Goal: Task Accomplishment & Management: Manage account settings

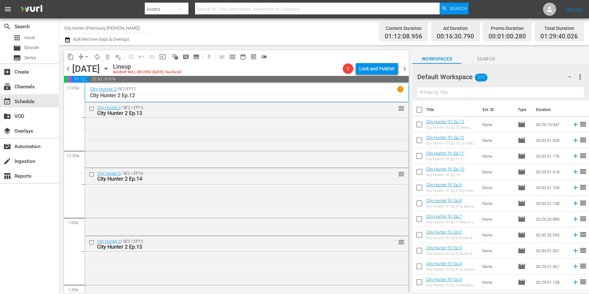
drag, startPoint x: 294, startPoint y: 68, endPoint x: 286, endPoint y: 86, distance: 20.4
click at [294, 68] on div "Lineup BACKUP WILL DELIVER: [DATE] 10a (local)" at bounding box center [226, 68] width 227 height 11
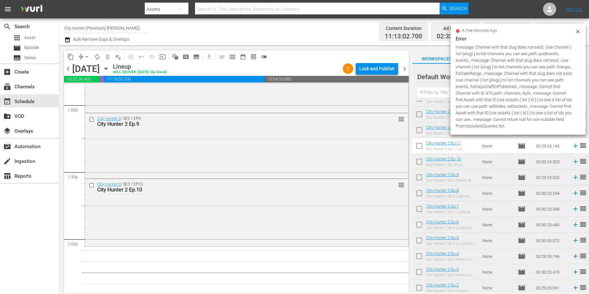
scroll to position [1738, 0]
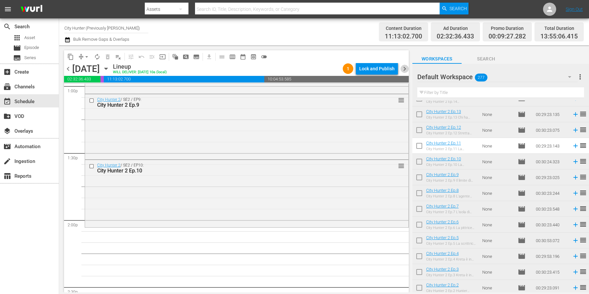
click at [404, 70] on span "chevron_right" at bounding box center [404, 69] width 8 height 8
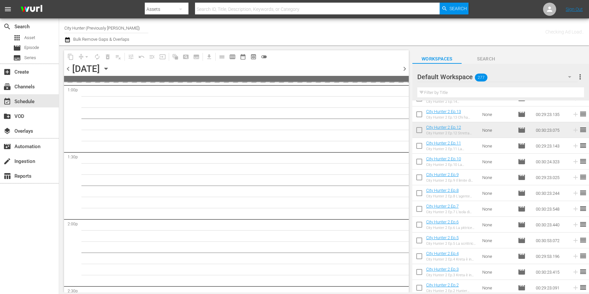
scroll to position [2039, 0]
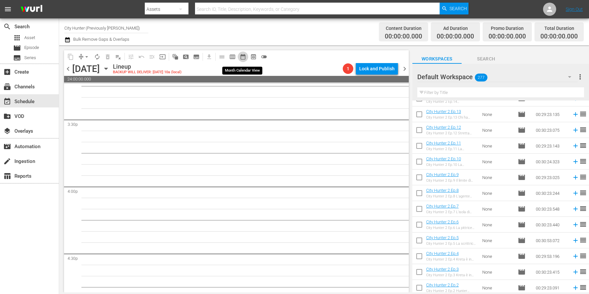
click at [242, 58] on span "date_range_outlined" at bounding box center [243, 56] width 7 height 7
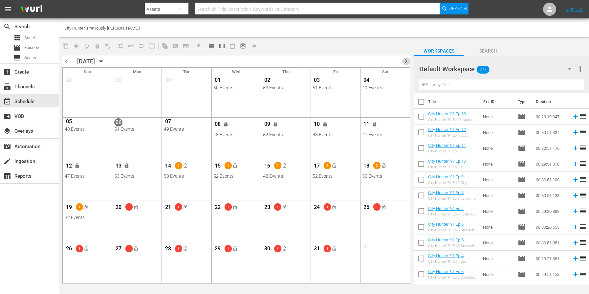
click at [405, 60] on span "chevron_right" at bounding box center [406, 61] width 8 height 8
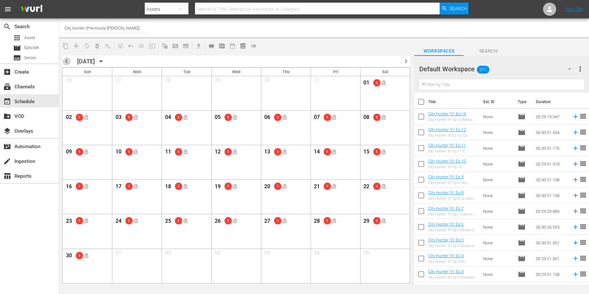
click at [68, 62] on span "chevron_left" at bounding box center [66, 61] width 8 height 8
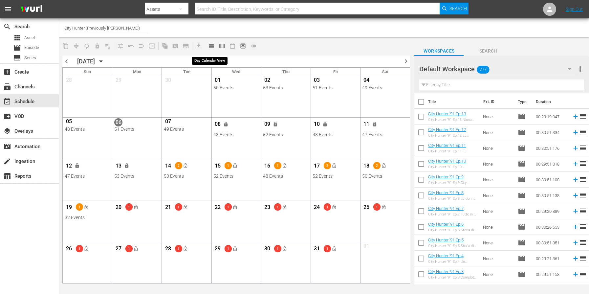
click at [211, 48] on span "calendar_view_day_outlined" at bounding box center [211, 46] width 7 height 7
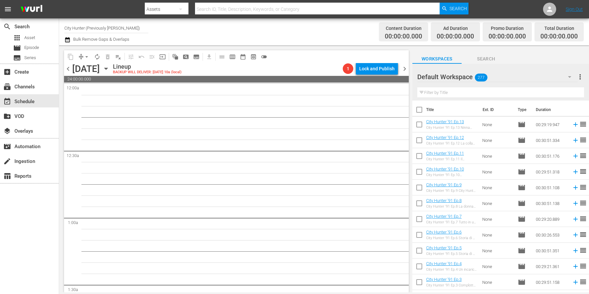
click at [68, 68] on span "chevron_left" at bounding box center [68, 69] width 8 height 8
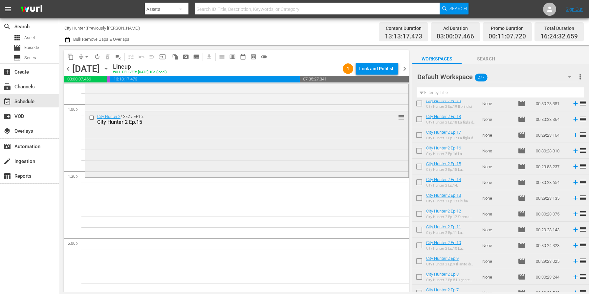
scroll to position [2121, 0]
click at [479, 184] on td "City Hunter 2 Ep.14 City Hunter 2 Ep.14 [PERSON_NAME] i soldi o l'amore?" at bounding box center [452, 182] width 53 height 16
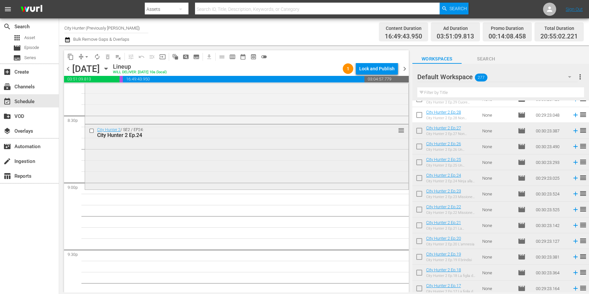
scroll to position [2721, 0]
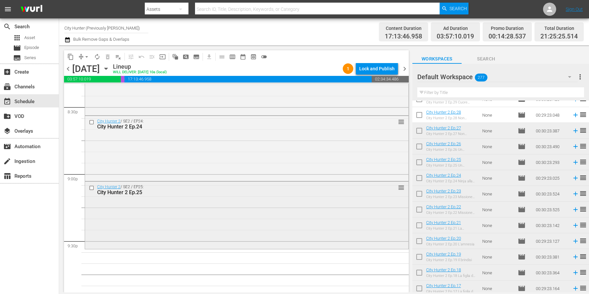
click at [92, 188] on input "checkbox" at bounding box center [92, 188] width 7 height 6
click at [106, 57] on span "delete_forever_outlined" at bounding box center [107, 56] width 7 height 7
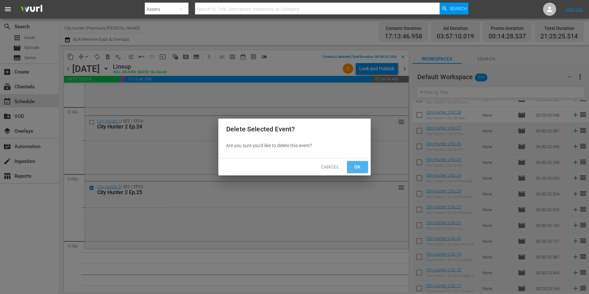
click at [361, 167] on span "Ok" at bounding box center [357, 167] width 10 height 8
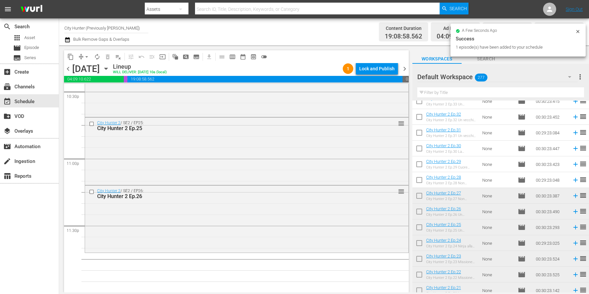
scroll to position [3004, 0]
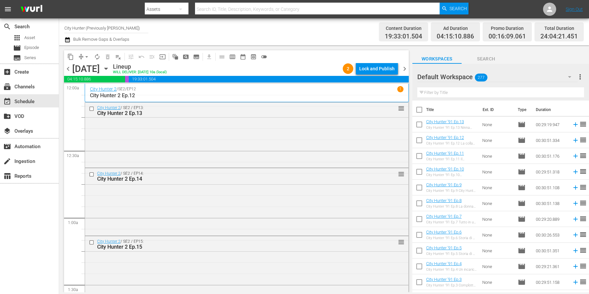
scroll to position [905, 0]
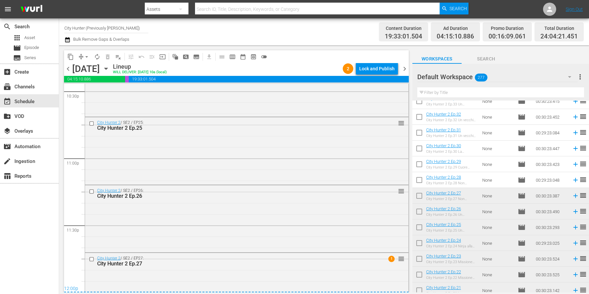
click at [405, 69] on span "chevron_right" at bounding box center [404, 69] width 8 height 8
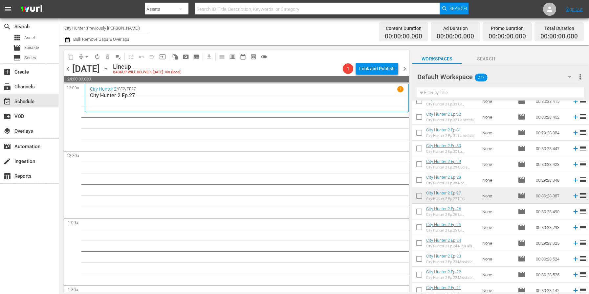
click at [69, 69] on span "chevron_left" at bounding box center [68, 69] width 8 height 8
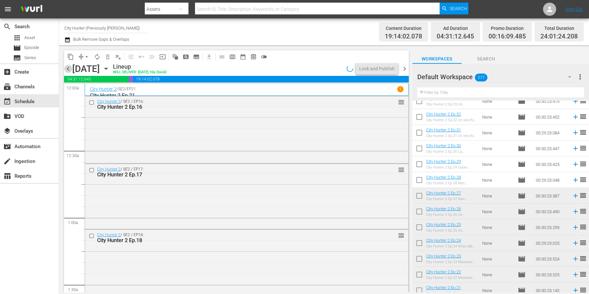
click at [69, 69] on span "chevron_left" at bounding box center [68, 69] width 8 height 8
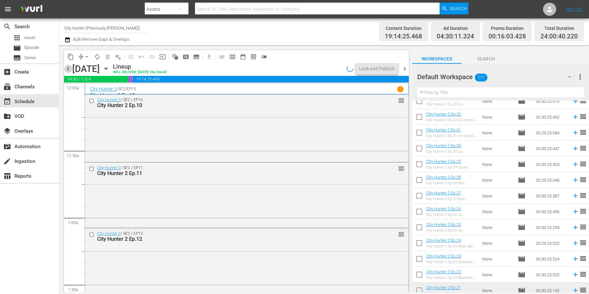
click at [69, 69] on span "chevron_left" at bounding box center [68, 69] width 8 height 8
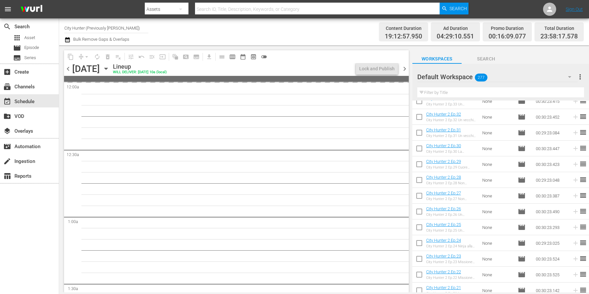
click at [69, 69] on span "chevron_left" at bounding box center [68, 69] width 8 height 8
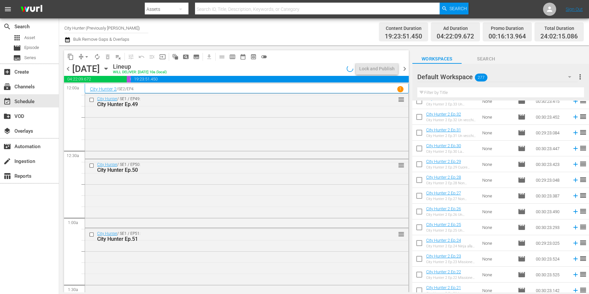
click at [68, 68] on span "chevron_left" at bounding box center [68, 69] width 8 height 8
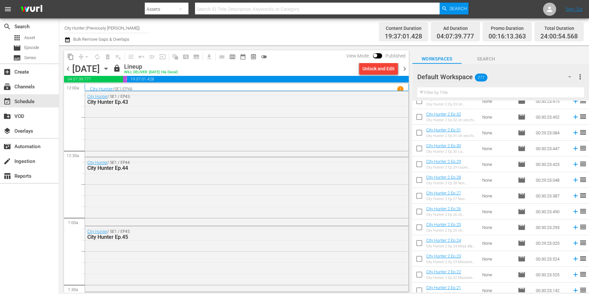
click at [404, 69] on span "chevron_right" at bounding box center [404, 69] width 8 height 8
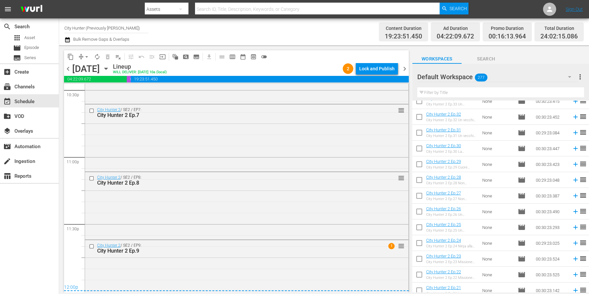
scroll to position [3019, 0]
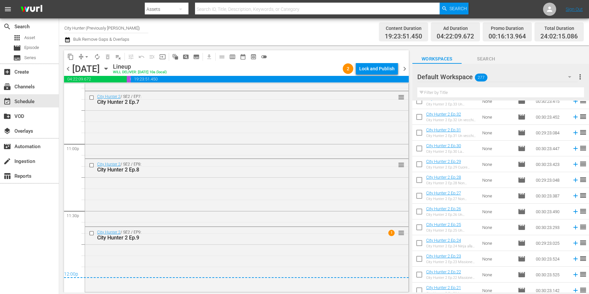
click at [384, 68] on div "Lock and Publish" at bounding box center [376, 69] width 35 height 12
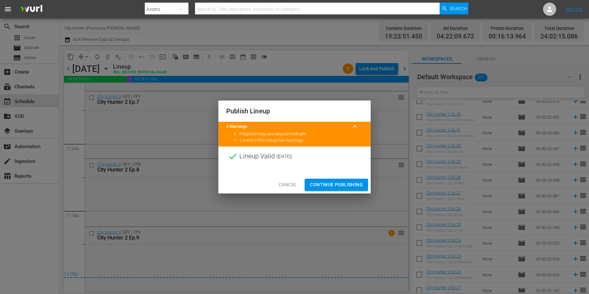
click at [322, 186] on span "Continue Publishing" at bounding box center [336, 184] width 53 height 8
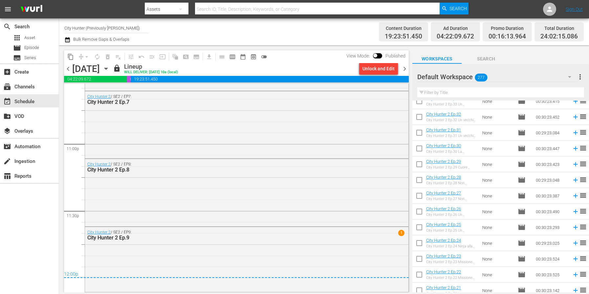
click at [402, 69] on span "chevron_right" at bounding box center [404, 69] width 8 height 8
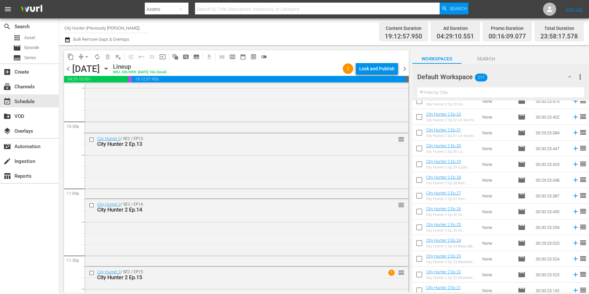
scroll to position [3015, 0]
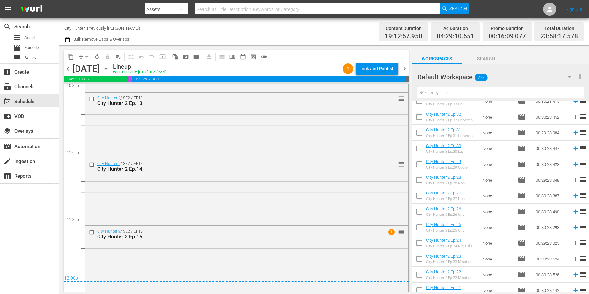
click at [373, 74] on div "Lock and Publish" at bounding box center [376, 69] width 35 height 12
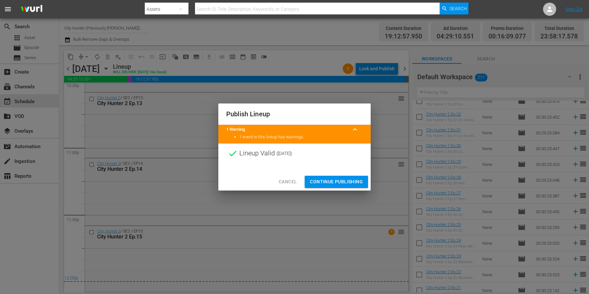
click at [340, 178] on span "Continue Publishing" at bounding box center [336, 181] width 53 height 8
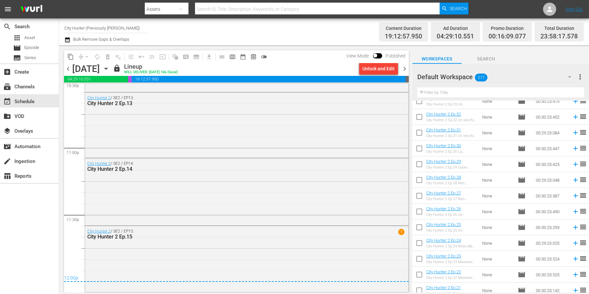
click at [404, 70] on span "chevron_right" at bounding box center [404, 69] width 8 height 8
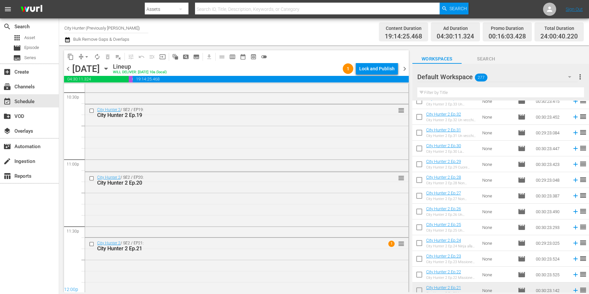
scroll to position [3015, 0]
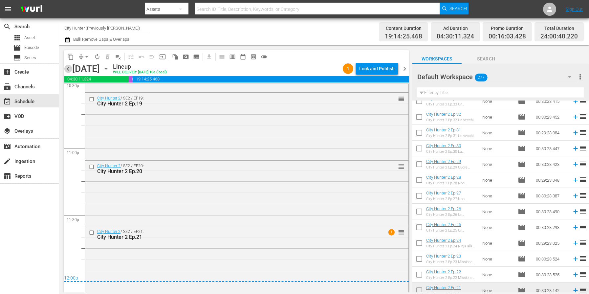
click at [70, 69] on span "chevron_left" at bounding box center [68, 69] width 8 height 8
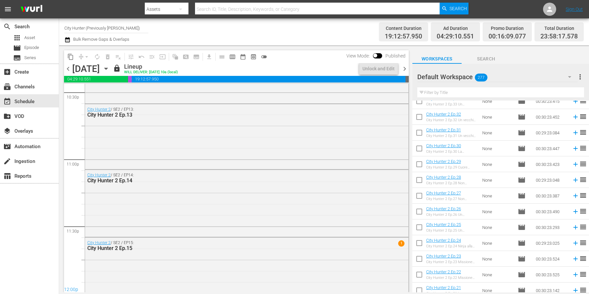
scroll to position [3015, 0]
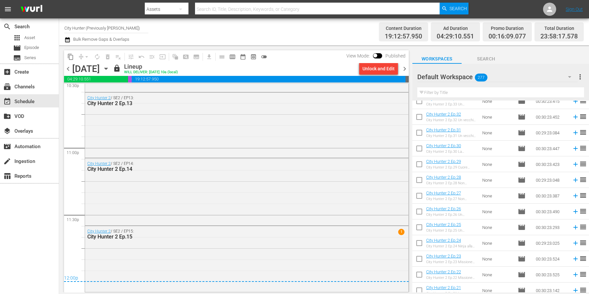
click at [405, 71] on span "chevron_right" at bounding box center [404, 69] width 8 height 8
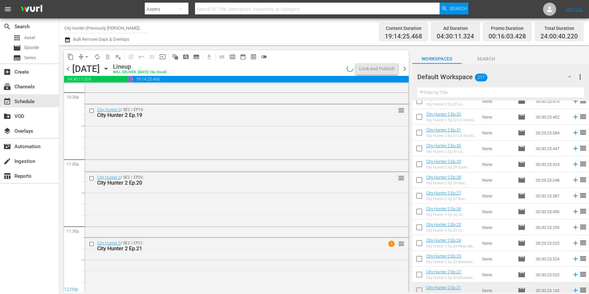
scroll to position [3015, 0]
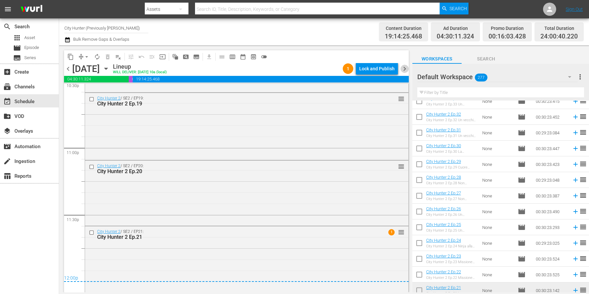
click at [404, 71] on span "chevron_right" at bounding box center [404, 69] width 8 height 8
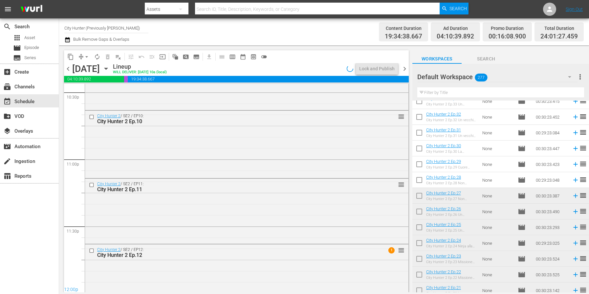
scroll to position [3015, 0]
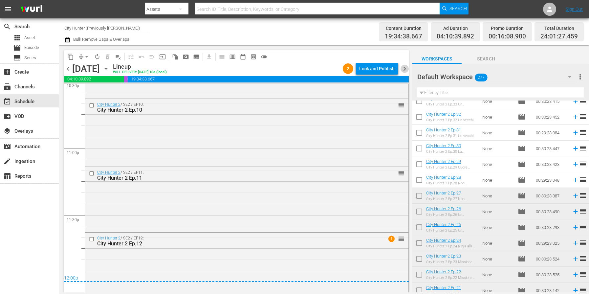
click at [404, 71] on span "chevron_right" at bounding box center [404, 69] width 8 height 8
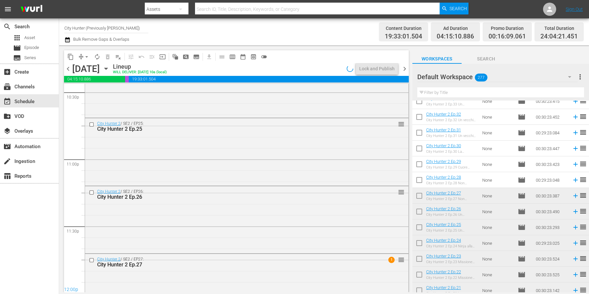
scroll to position [3015, 0]
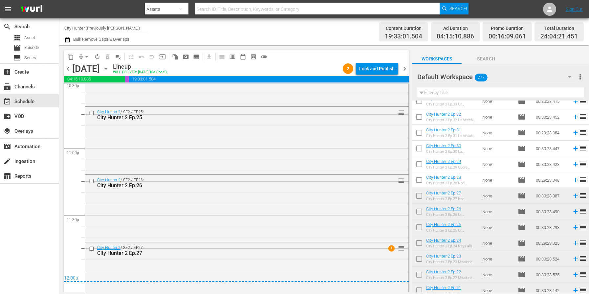
click at [403, 71] on span "chevron_right" at bounding box center [404, 69] width 8 height 8
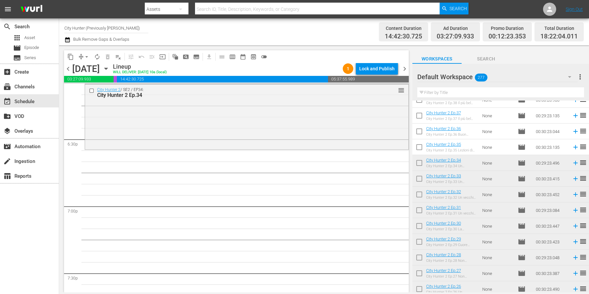
scroll to position [2313, 0]
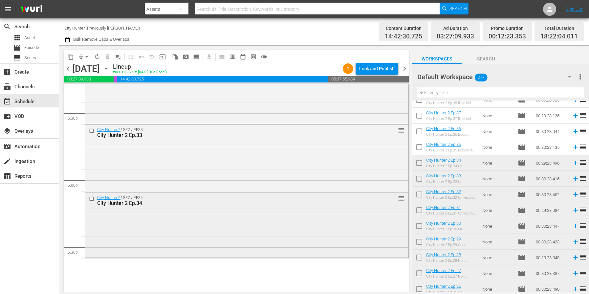
click at [91, 198] on input "checkbox" at bounding box center [92, 199] width 7 height 6
click at [108, 60] on button "delete_forever_outlined" at bounding box center [107, 57] width 10 height 10
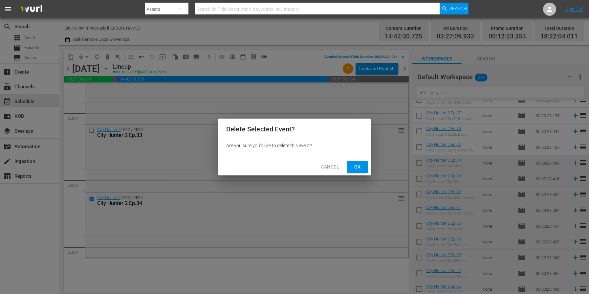
click at [348, 164] on button "Ok" at bounding box center [357, 167] width 21 height 12
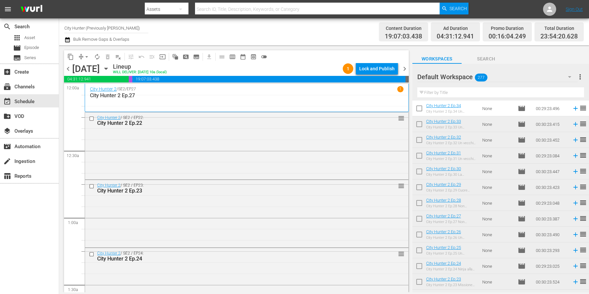
click at [68, 70] on span "chevron_left" at bounding box center [68, 69] width 8 height 8
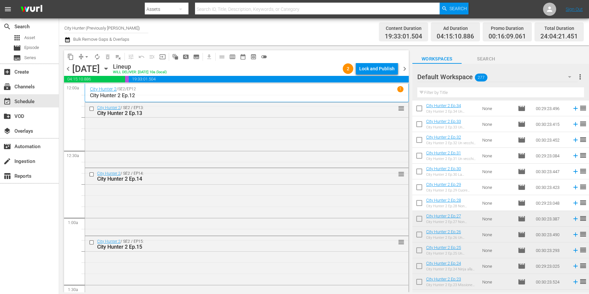
click at [68, 70] on span "chevron_left" at bounding box center [68, 69] width 8 height 8
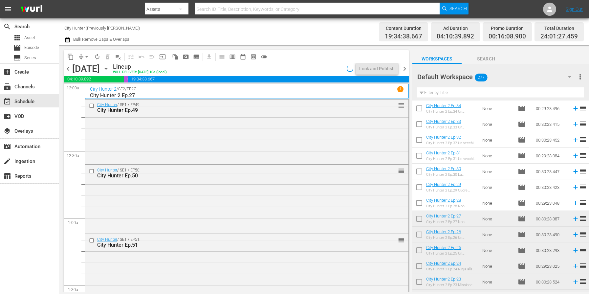
click at [68, 70] on span "chevron_left" at bounding box center [68, 69] width 8 height 8
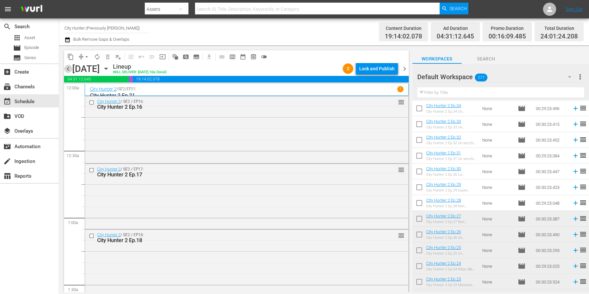
click at [68, 70] on span "chevron_left" at bounding box center [68, 69] width 8 height 8
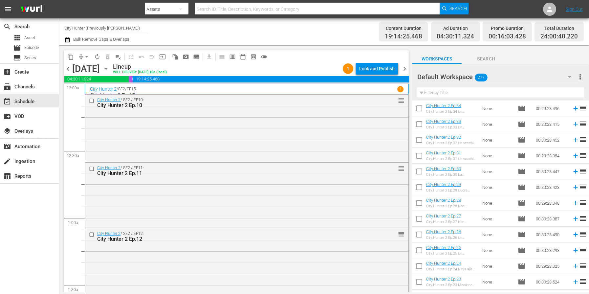
click at [68, 70] on span "chevron_left" at bounding box center [68, 69] width 8 height 8
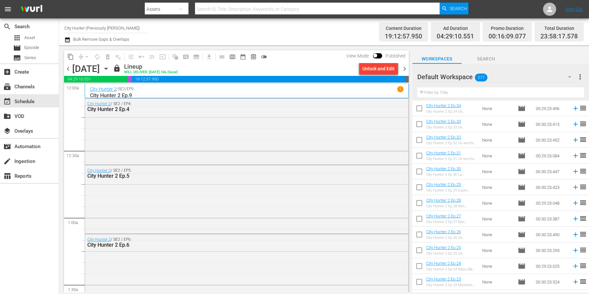
click at [401, 69] on span "chevron_right" at bounding box center [404, 69] width 8 height 8
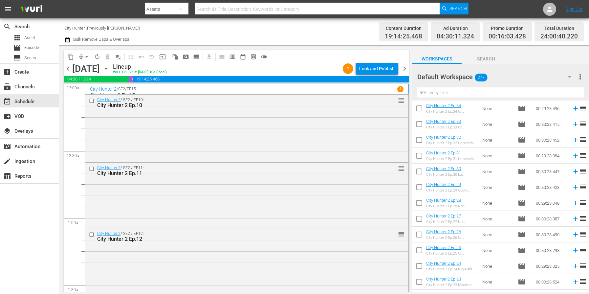
click at [404, 67] on span "chevron_right" at bounding box center [404, 69] width 8 height 8
